Goal: Information Seeking & Learning: Learn about a topic

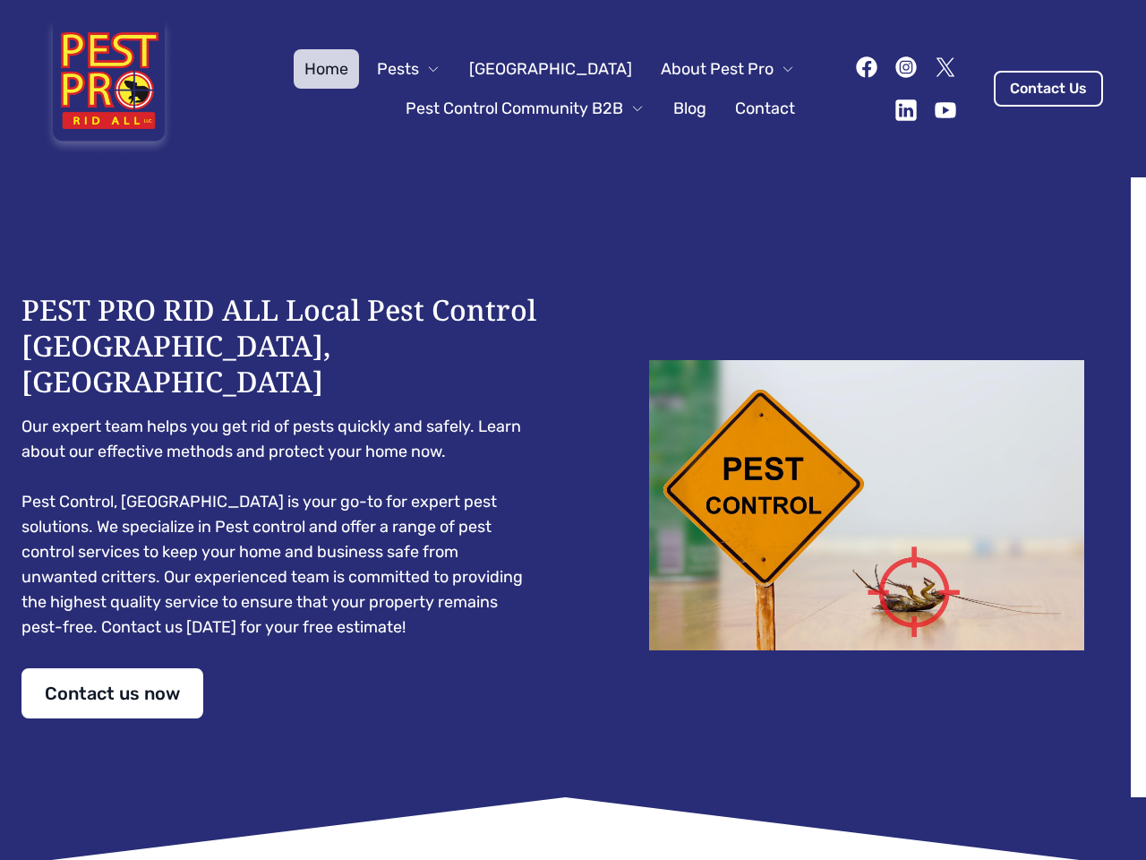
click at [573, 430] on div "PEST PRO RID ALL Local Pest Control [GEOGRAPHIC_DATA], [GEOGRAPHIC_DATA] Our ex…" at bounding box center [572, 505] width 1103 height 426
click at [419, 69] on span "Pests" at bounding box center [398, 68] width 42 height 25
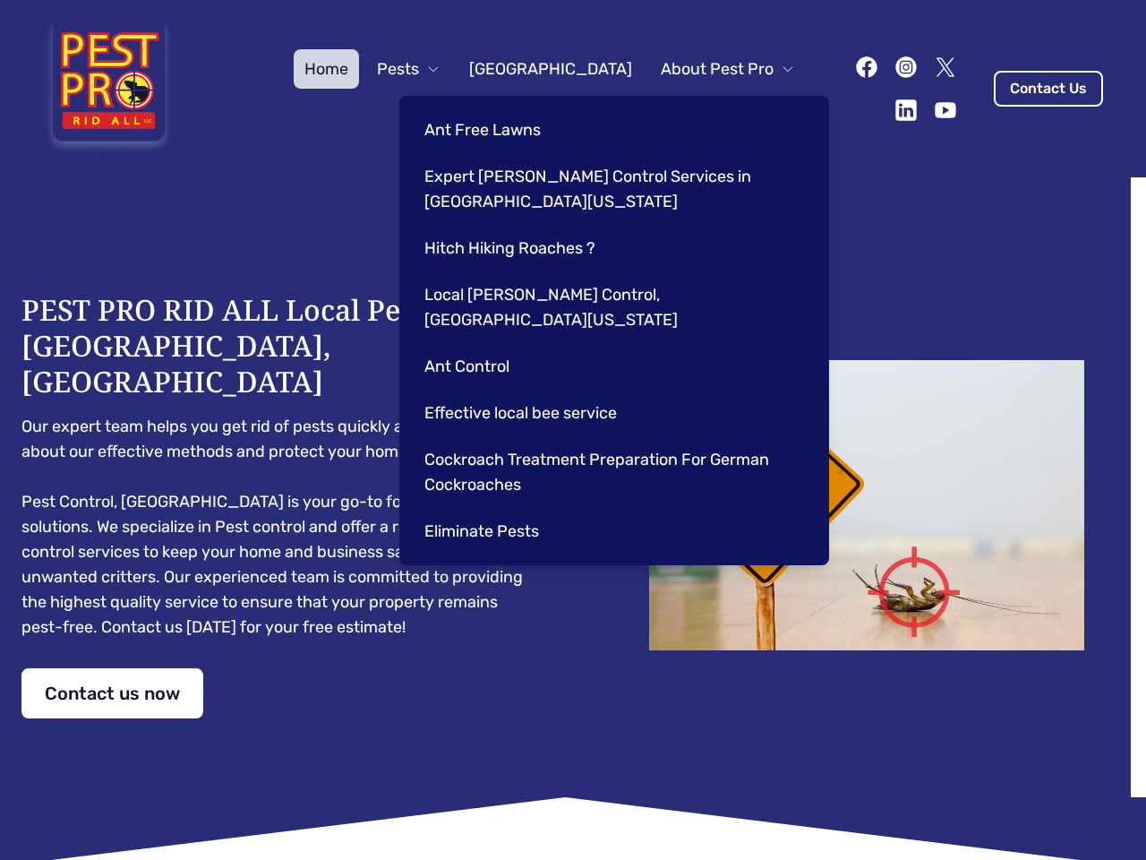
click at [709, 69] on span "About Pest Pro" at bounding box center [717, 68] width 113 height 25
click at [507, 108] on div "Ant Free Lawns Expert [PERSON_NAME] Control Services in [GEOGRAPHIC_DATA] [US_S…" at bounding box center [614, 330] width 430 height 469
